Goal: Complete application form

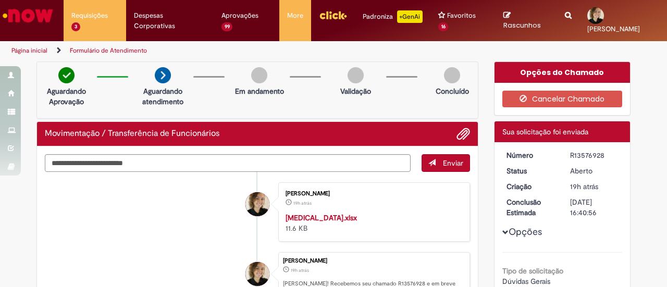
click at [40, 24] on img "Ir para a Homepage" at bounding box center [28, 15] width 54 height 21
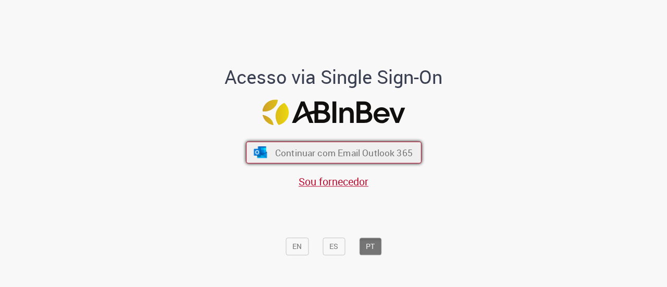
click at [328, 149] on span "Continuar com Email Outlook 365" at bounding box center [344, 152] width 138 height 12
